Goal: Information Seeking & Learning: Check status

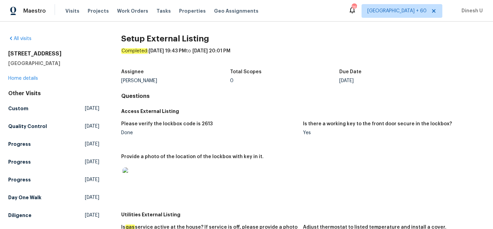
scroll to position [288, 0]
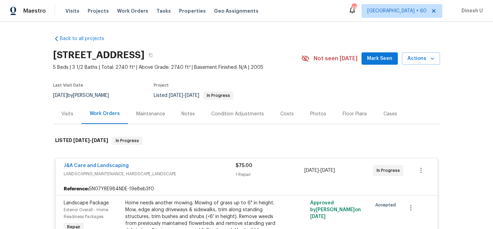
click at [133, 15] on div "Visits Projects Work Orders Tasks Properties Geo Assignments" at bounding box center [165, 11] width 201 height 14
click at [127, 11] on span "Work Orders" at bounding box center [132, 11] width 31 height 7
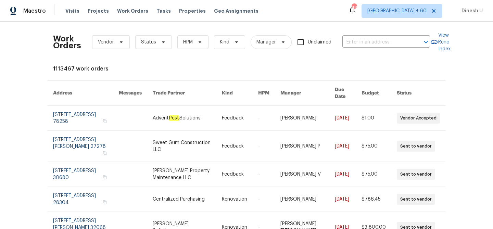
click at [372, 48] on div "Work Orders Vendor Status HPM Kind Manager Unclaimed ​" at bounding box center [241, 42] width 377 height 30
click at [358, 41] on input "text" at bounding box center [376, 42] width 68 height 11
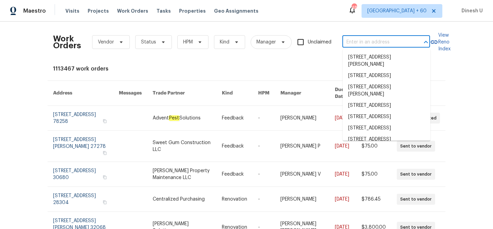
paste input "394 Cranklen Cir, Clarksville, TN 37042"
type input "394 Cranklen Cir, Clarksville, TN 37042"
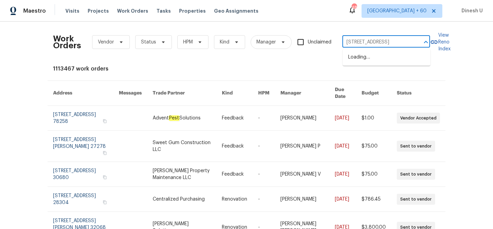
scroll to position [0, 22]
click at [364, 59] on li "394 Cranklen Cir, Clarksville, TN 37042" at bounding box center [387, 57] width 88 height 11
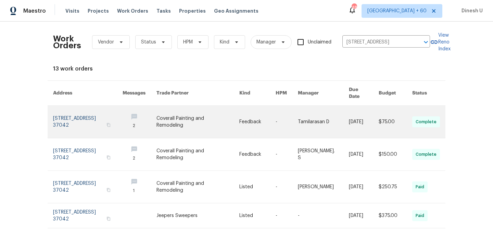
click at [61, 109] on link at bounding box center [88, 122] width 70 height 32
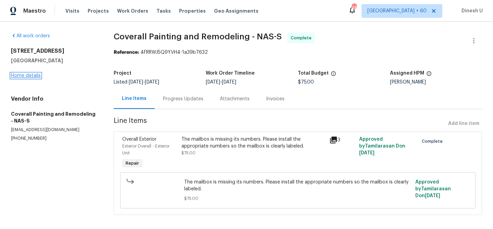
click at [25, 75] on link "Home details" at bounding box center [26, 75] width 30 height 5
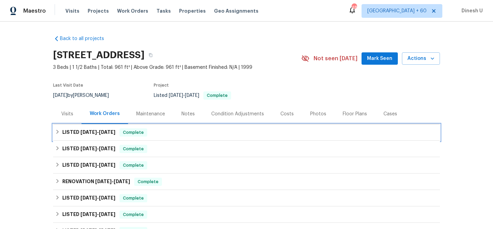
click at [97, 126] on div "LISTED 8/18/25 - 8/20/25 Complete" at bounding box center [246, 132] width 387 height 16
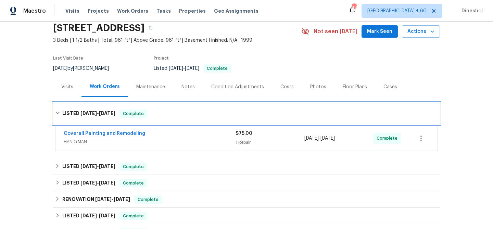
scroll to position [78, 0]
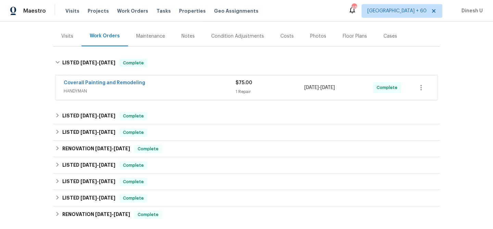
click at [244, 87] on div "$75.00 1 Repair" at bounding box center [270, 87] width 69 height 16
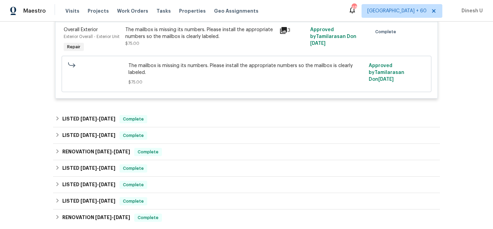
scroll to position [217, 0]
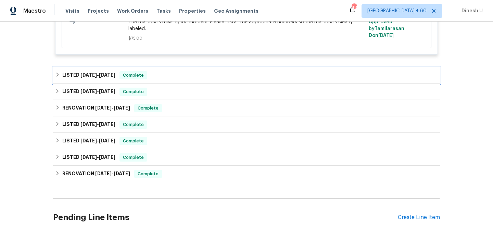
click at [98, 73] on span "7/31/25 - 8/4/25" at bounding box center [97, 75] width 35 height 5
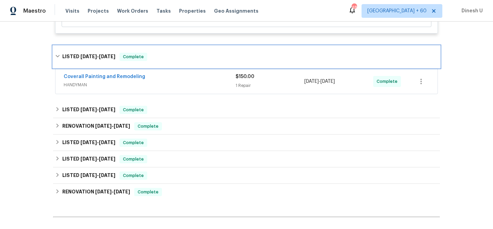
scroll to position [256, 0]
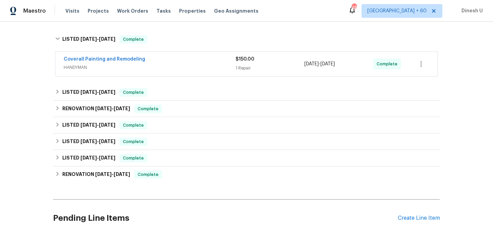
click at [247, 64] on div "$150.00 1 Repair" at bounding box center [270, 64] width 69 height 16
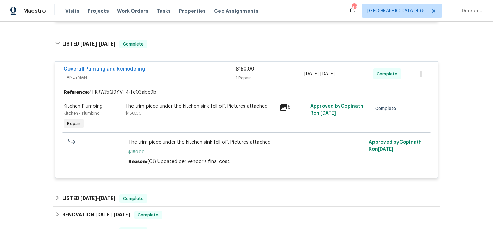
scroll to position [245, 0]
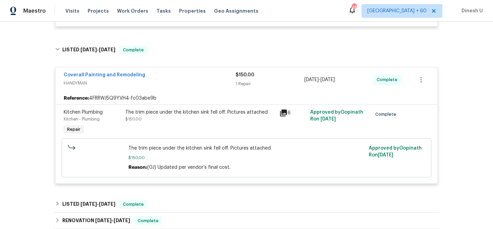
click at [284, 110] on icon at bounding box center [283, 113] width 7 height 7
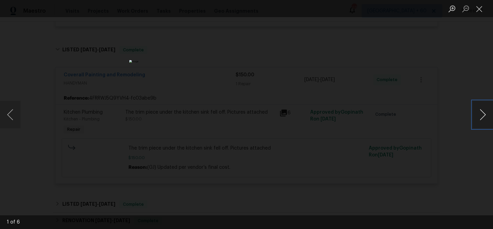
click at [482, 114] on button "Next image" at bounding box center [482, 114] width 21 height 27
click at [480, 9] on button "Close lightbox" at bounding box center [479, 9] width 14 height 12
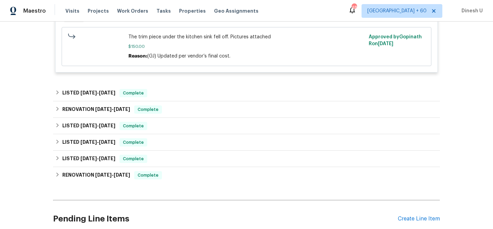
scroll to position [358, 0]
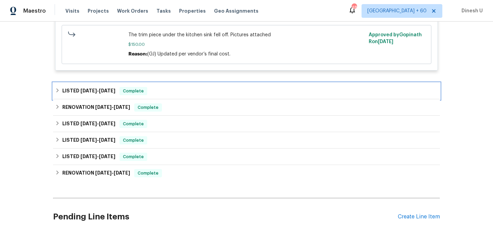
click at [104, 90] on span "7/30/25" at bounding box center [107, 90] width 16 height 5
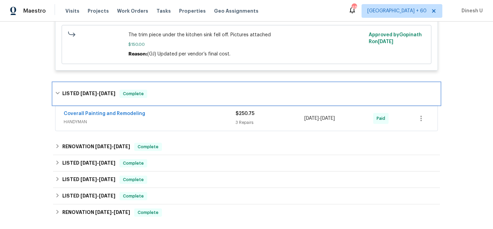
scroll to position [408, 0]
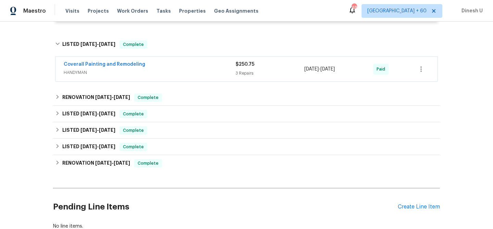
click at [245, 70] on div "3 Repairs" at bounding box center [270, 73] width 69 height 7
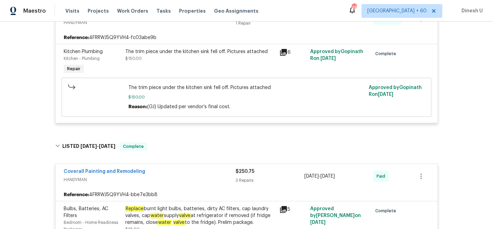
scroll to position [0, 0]
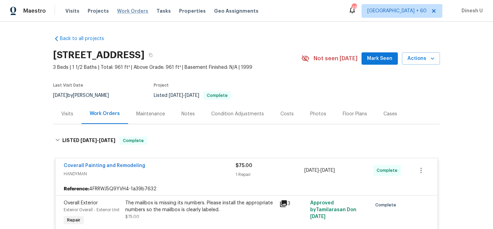
click at [126, 14] on span "Work Orders" at bounding box center [132, 11] width 31 height 7
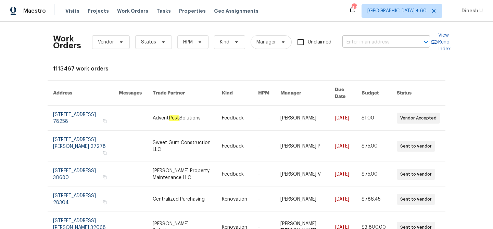
click at [349, 46] on input "text" at bounding box center [376, 42] width 68 height 11
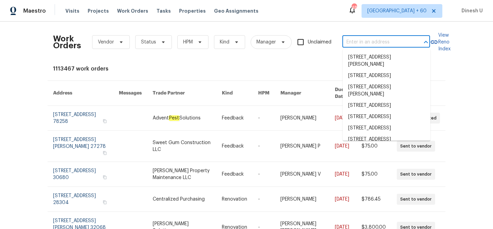
paste input "2013 Turtle Point Dr, Raleigh, NC 27604"
type input "2013 Turtle Point Dr, Raleigh, NC 27604"
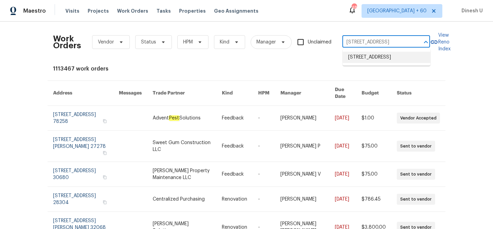
click at [350, 59] on li "2013 Turtle Point Dr, Raleigh, NC 27604" at bounding box center [387, 57] width 88 height 11
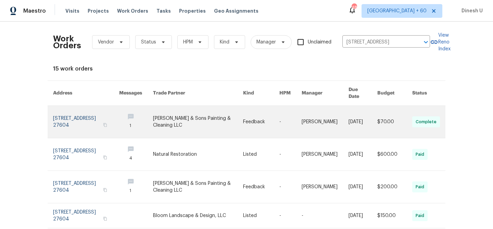
click at [86, 111] on link at bounding box center [86, 122] width 66 height 32
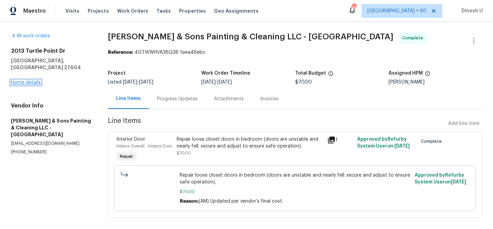
click at [27, 80] on link "Home details" at bounding box center [26, 82] width 30 height 5
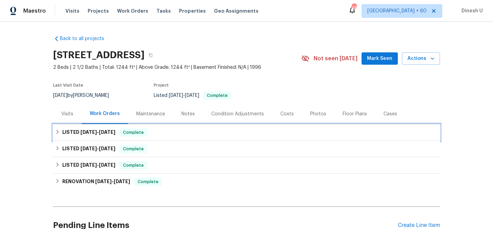
click at [100, 131] on span "8/18/25 - 8/20/25" at bounding box center [97, 132] width 35 height 5
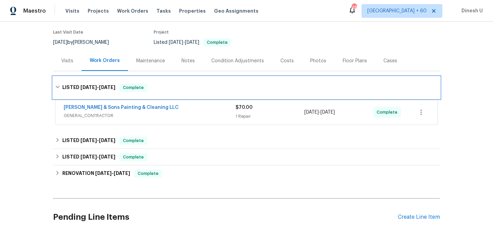
scroll to position [69, 0]
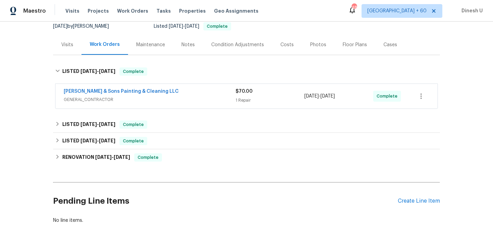
click at [247, 97] on div "1 Repair" at bounding box center [270, 100] width 69 height 7
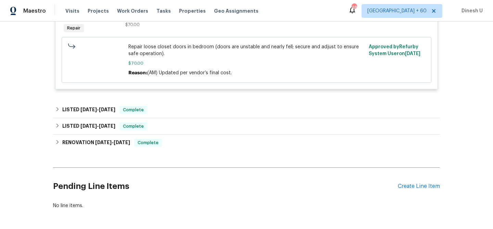
scroll to position [195, 0]
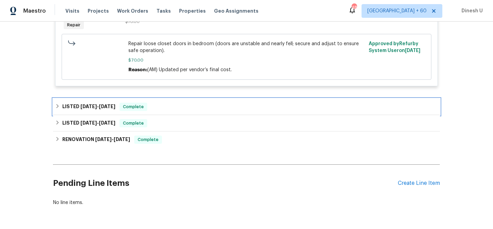
click at [91, 105] on span "7/29/25" at bounding box center [88, 106] width 16 height 5
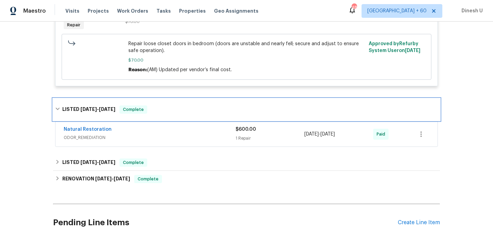
scroll to position [247, 0]
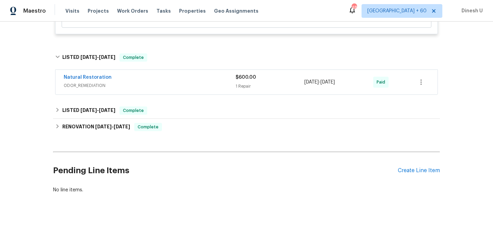
click at [244, 82] on div "$600.00 1 Repair" at bounding box center [270, 82] width 69 height 16
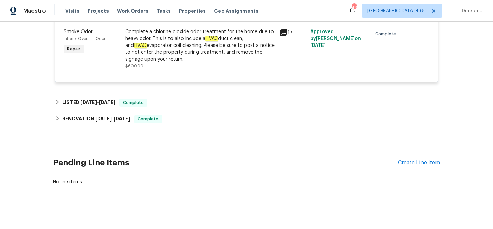
scroll to position [339, 0]
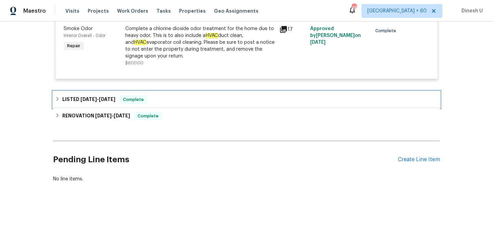
click at [103, 100] on span "4/11/25" at bounding box center [107, 99] width 16 height 5
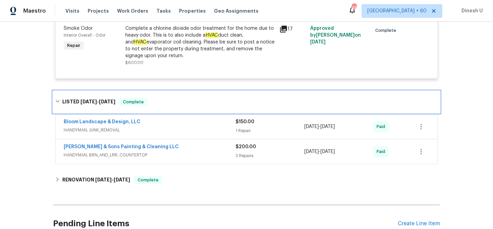
scroll to position [383, 0]
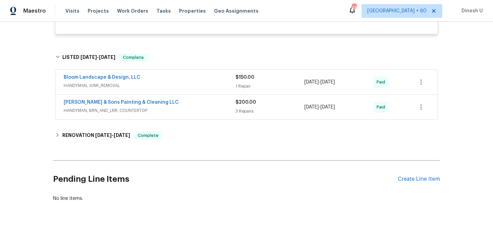
click at [244, 84] on div "1 Repair" at bounding box center [270, 86] width 69 height 7
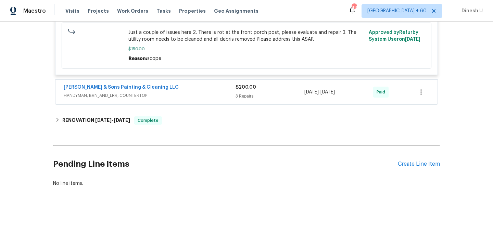
scroll to position [511, 0]
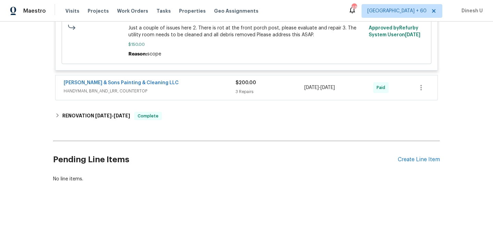
click at [243, 91] on div "3 Repairs" at bounding box center [270, 91] width 69 height 7
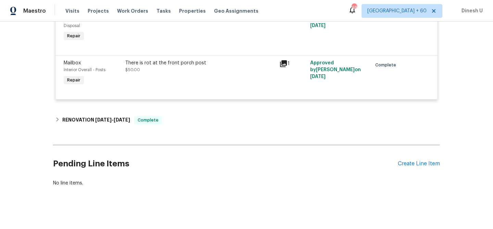
scroll to position [676, 0]
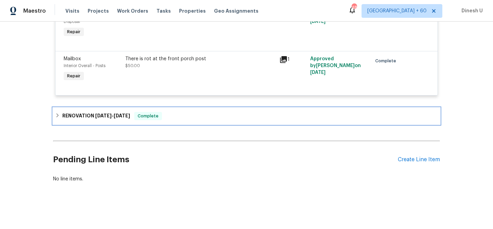
click at [100, 117] on span "2/28/25" at bounding box center [103, 115] width 16 height 5
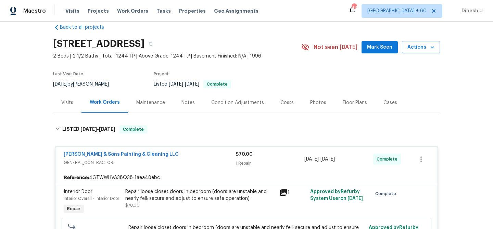
scroll to position [0, 0]
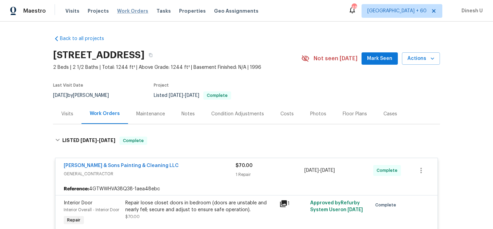
click at [119, 14] on span "Work Orders" at bounding box center [132, 11] width 31 height 7
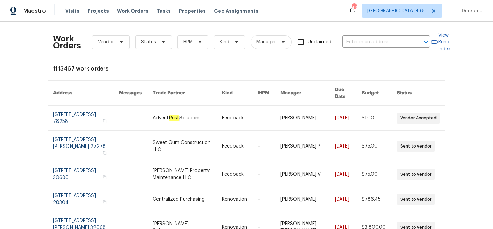
click at [359, 35] on div "Work Orders Vendor Status HPM Kind Manager Unclaimed ​" at bounding box center [241, 42] width 377 height 30
click at [355, 38] on input "text" at bounding box center [376, 42] width 68 height 11
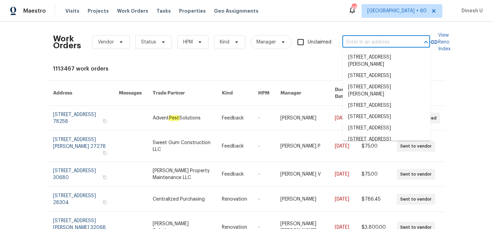
paste input "1523 Merrie Meadow Ct, Rock Hill, SC 29732"
type input "1523 Merrie Meadow Ct, Rock Hill, SC 29732"
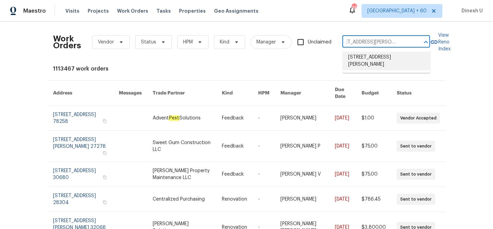
click at [357, 54] on li "1523 Merrie Meadow Ct, Rock Hill, SC 29732" at bounding box center [387, 61] width 88 height 18
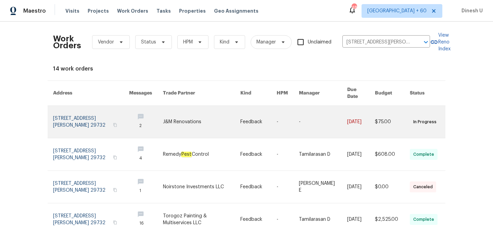
click at [96, 109] on link at bounding box center [91, 122] width 76 height 32
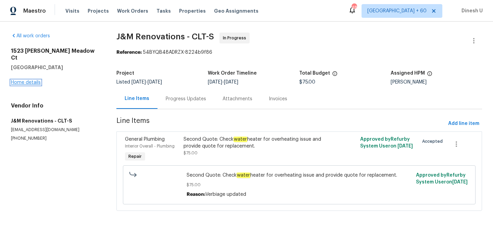
click at [29, 80] on link "Home details" at bounding box center [26, 82] width 30 height 5
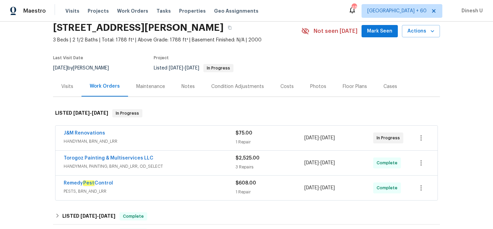
scroll to position [46, 0]
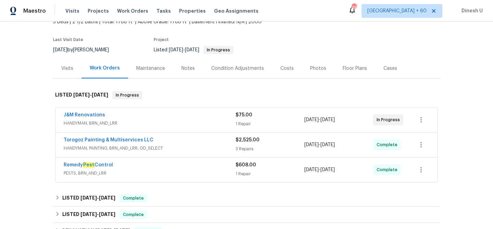
click at [242, 123] on div "1 Repair" at bounding box center [270, 124] width 69 height 7
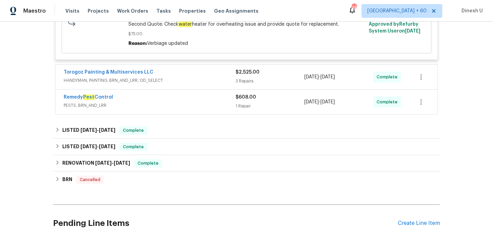
scroll to position [218, 0]
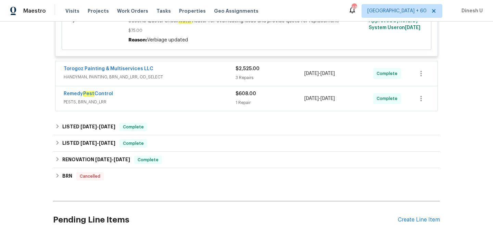
click at [242, 71] on span "$2,525.00" at bounding box center [248, 68] width 24 height 5
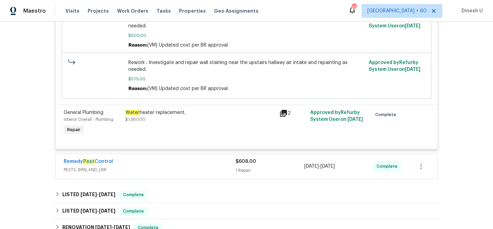
scroll to position [476, 0]
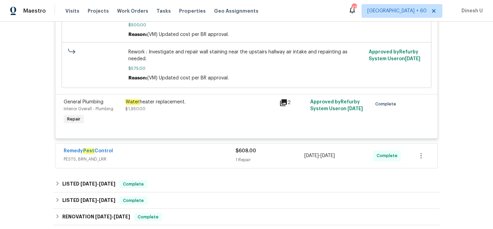
click at [237, 159] on div "1 Repair" at bounding box center [270, 159] width 69 height 7
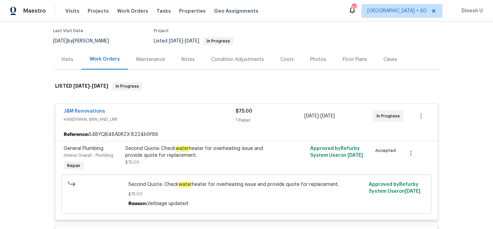
scroll to position [0, 0]
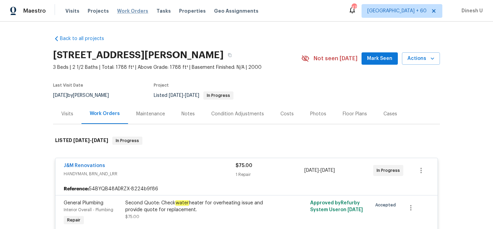
click at [137, 10] on span "Work Orders" at bounding box center [132, 11] width 31 height 7
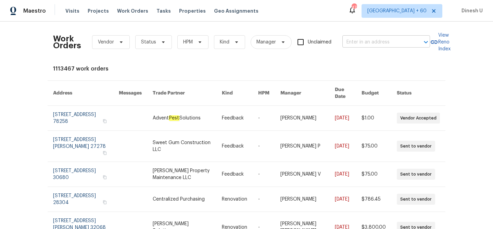
click at [366, 39] on input "text" at bounding box center [376, 42] width 68 height 11
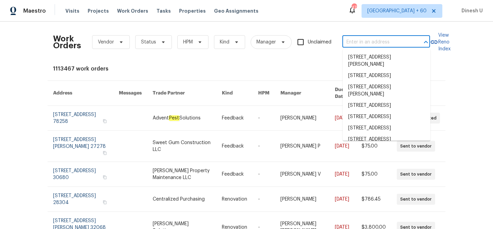
paste input "3831 Harry Wurzbach Rd Bldg 16, San Antonio, TX 78209"
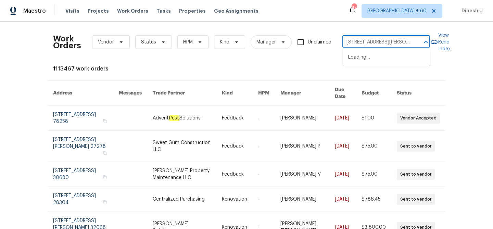
type input "3831 Harry Wurzbach Rd"
click at [388, 63] on li "3831 Harry Wurzbach Rd Bldg 16, San Antonio, TX 78209" at bounding box center [387, 61] width 88 height 18
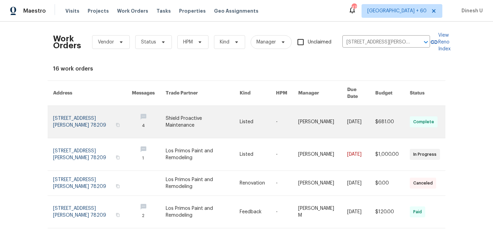
click at [63, 113] on link at bounding box center [92, 122] width 79 height 32
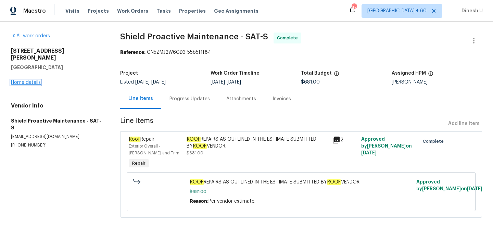
click at [23, 80] on link "Home details" at bounding box center [26, 82] width 30 height 5
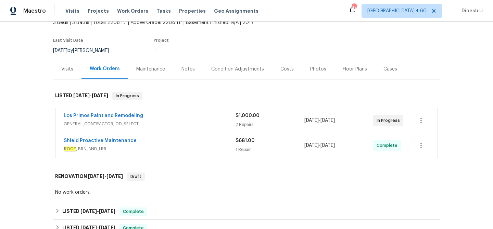
scroll to position [60, 0]
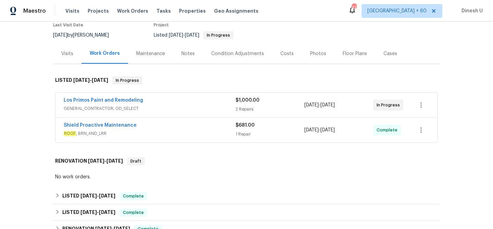
click at [239, 107] on div "2 Repairs" at bounding box center [270, 109] width 69 height 7
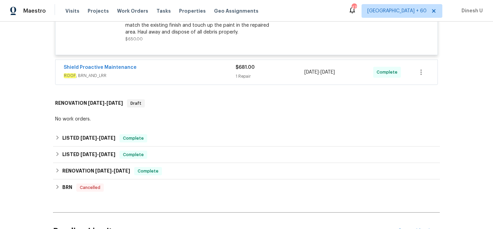
scroll to position [282, 0]
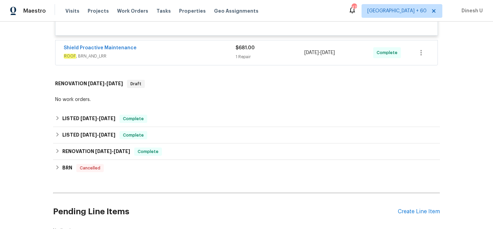
click at [240, 60] on div "1 Repair" at bounding box center [270, 56] width 69 height 7
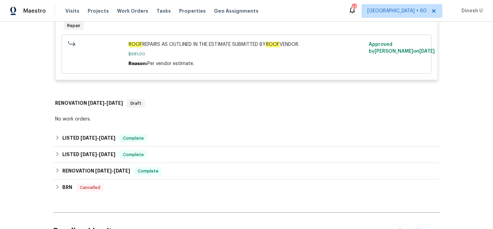
scroll to position [376, 0]
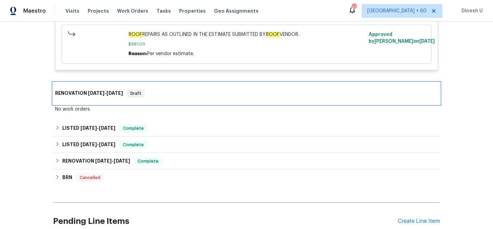
click at [103, 92] on span "7/29/25" at bounding box center [96, 93] width 16 height 5
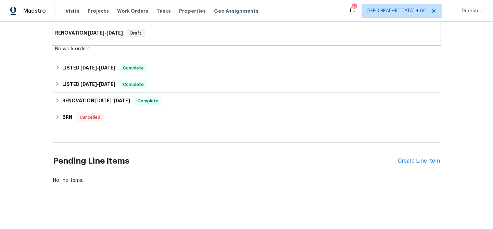
scroll to position [439, 0]
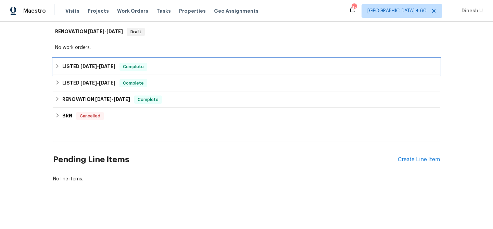
click at [88, 63] on h6 "LISTED 7/8/25 - 7/15/25" at bounding box center [88, 67] width 53 height 8
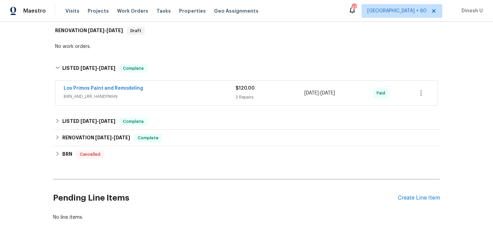
click at [245, 98] on div "3 Repairs" at bounding box center [270, 97] width 69 height 7
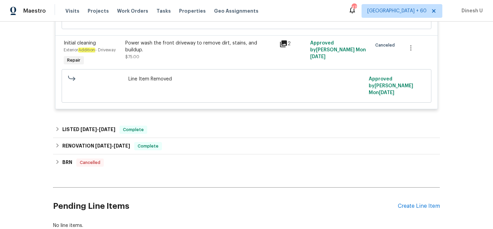
scroll to position [697, 0]
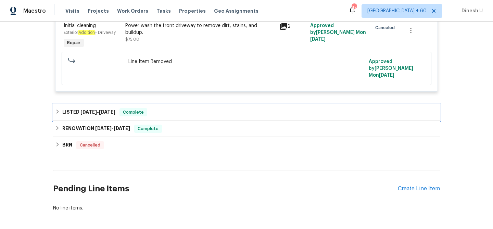
click at [112, 110] on span "4/28/25" at bounding box center [107, 112] width 16 height 5
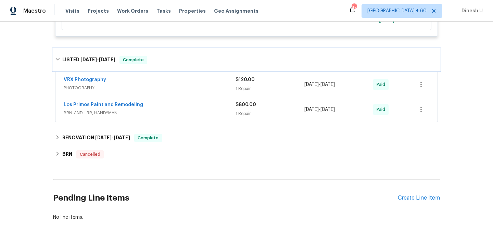
scroll to position [757, 0]
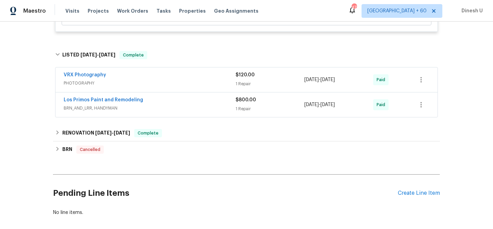
click at [241, 80] on div "1 Repair" at bounding box center [270, 83] width 69 height 7
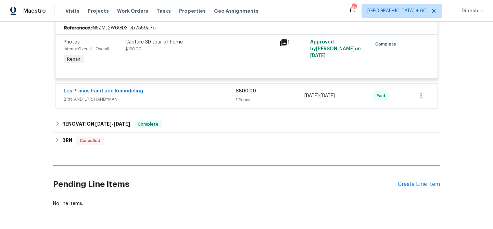
scroll to position [837, 0]
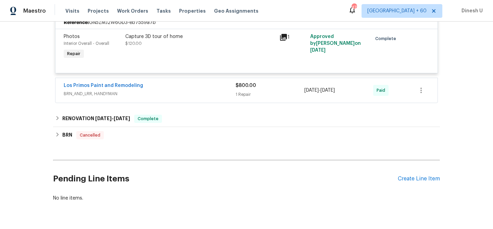
click at [244, 91] on div "1 Repair" at bounding box center [270, 94] width 69 height 7
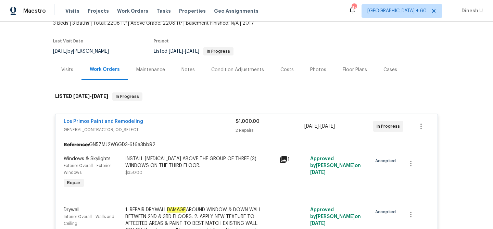
scroll to position [0, 0]
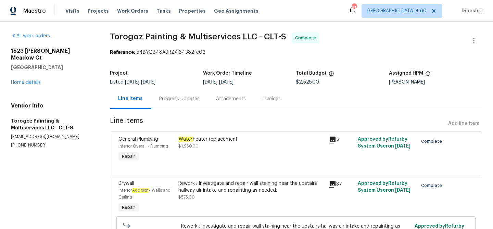
click at [181, 100] on div "Progress Updates" at bounding box center [179, 99] width 40 height 7
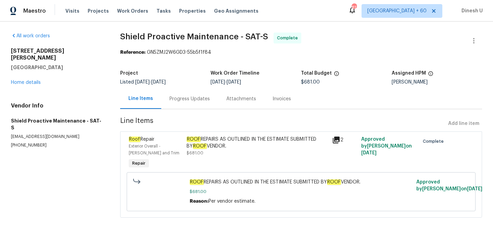
click at [185, 98] on div "Progress Updates" at bounding box center [189, 99] width 40 height 7
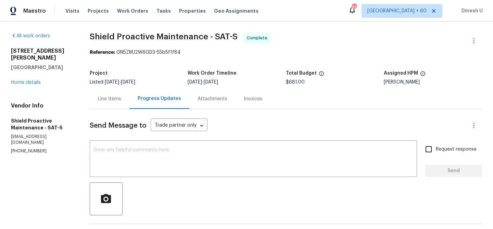
click at [113, 97] on div "Line Items" at bounding box center [109, 99] width 23 height 7
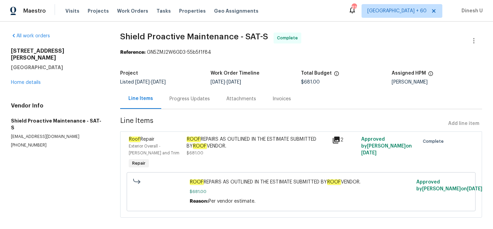
scroll to position [8, 0]
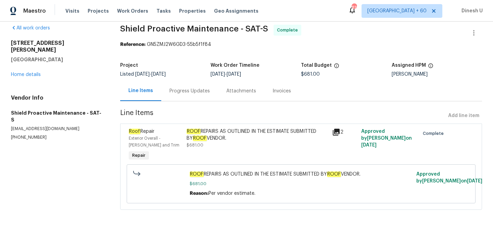
click at [191, 85] on div "Progress Updates" at bounding box center [189, 91] width 57 height 20
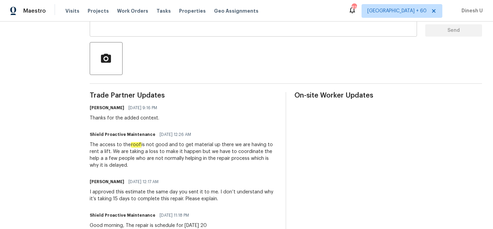
scroll to position [247, 0]
